Goal: Information Seeking & Learning: Learn about a topic

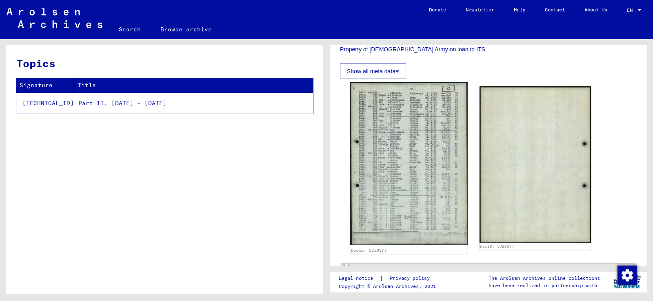
scroll to position [204, 0]
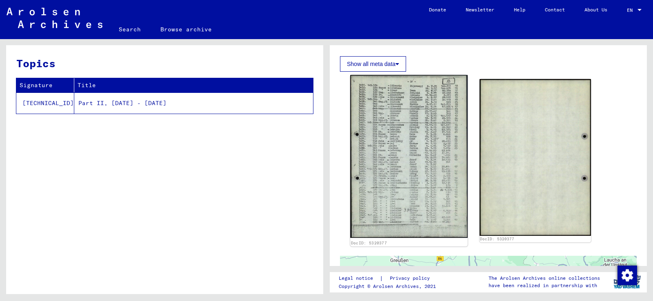
click at [390, 145] on img at bounding box center [408, 156] width 117 height 163
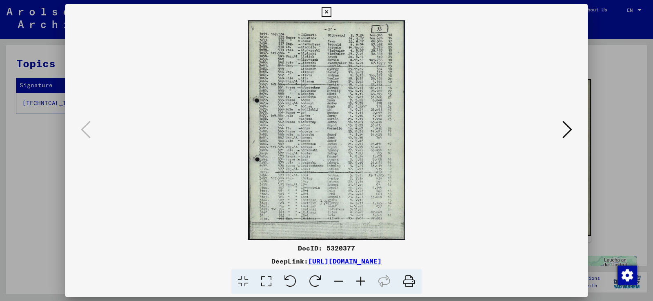
click at [359, 280] on icon at bounding box center [361, 282] width 22 height 25
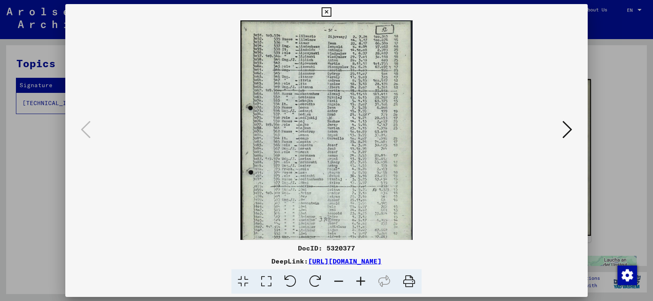
click at [360, 280] on icon at bounding box center [361, 282] width 22 height 25
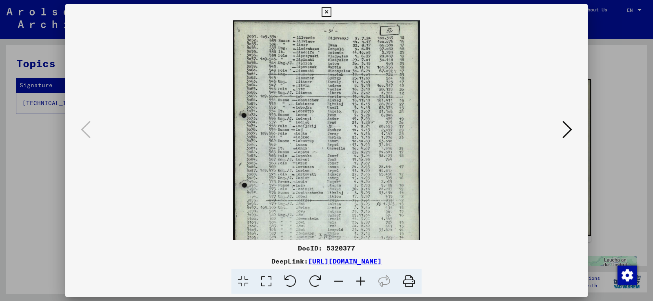
click at [360, 280] on icon at bounding box center [361, 282] width 22 height 25
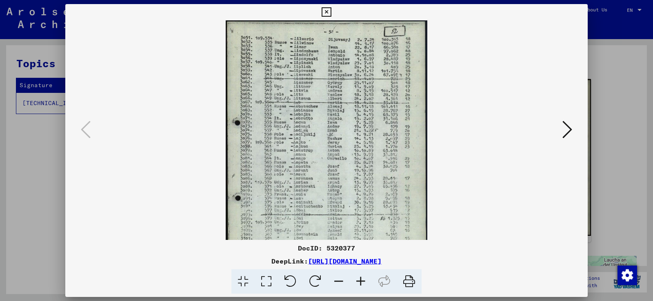
click at [360, 280] on icon at bounding box center [361, 282] width 22 height 25
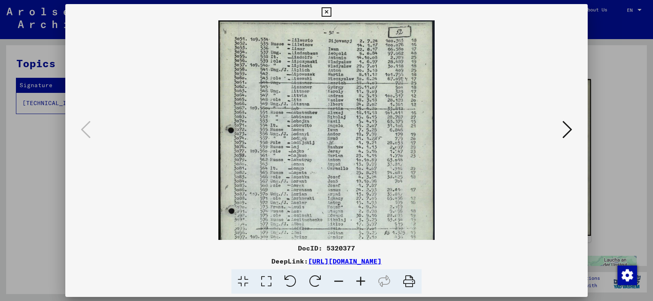
click at [360, 280] on icon at bounding box center [361, 282] width 22 height 25
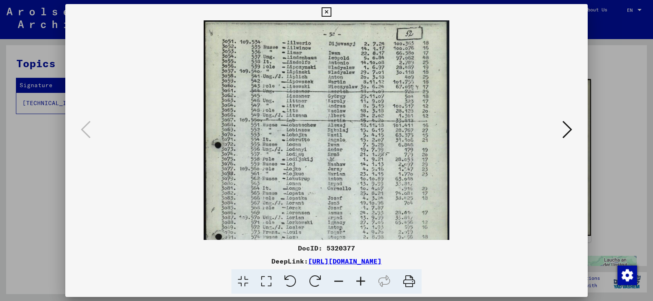
click at [360, 280] on icon at bounding box center [361, 282] width 22 height 25
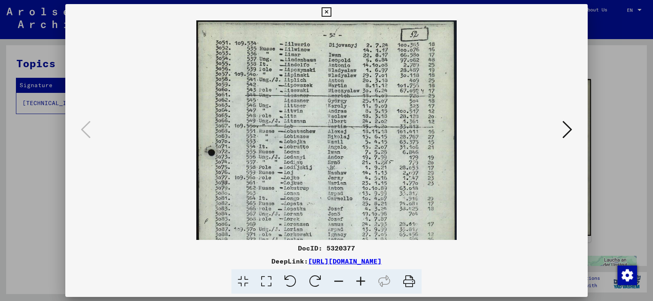
click at [360, 280] on icon at bounding box center [361, 282] width 22 height 25
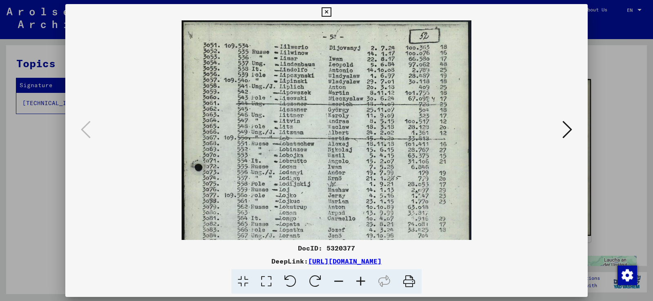
click at [360, 280] on icon at bounding box center [361, 282] width 22 height 25
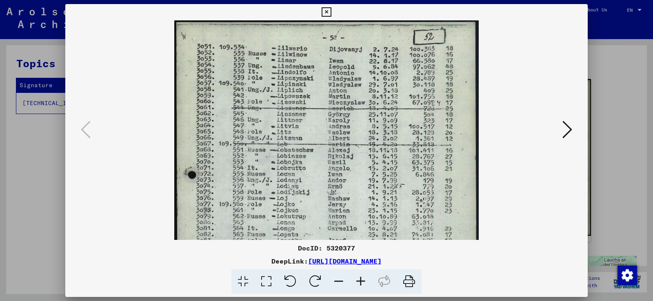
click at [360, 280] on icon at bounding box center [361, 282] width 22 height 25
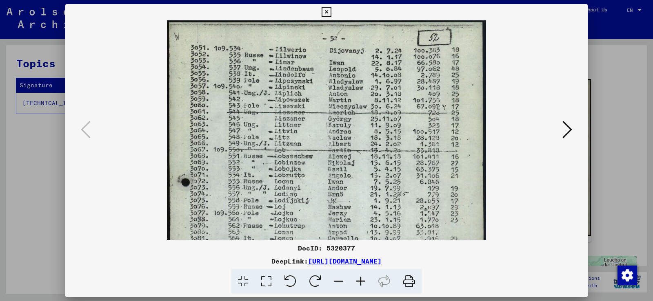
click at [360, 280] on icon at bounding box center [361, 282] width 22 height 25
